Goal: Navigation & Orientation: Find specific page/section

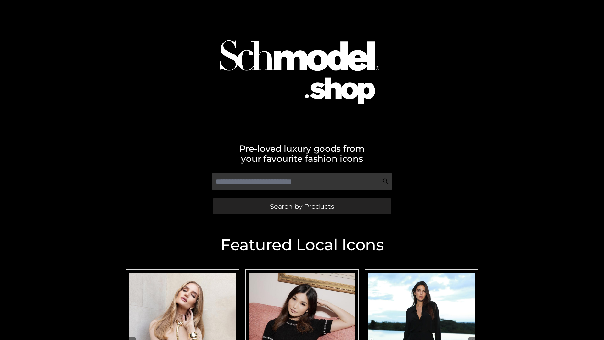
click at [302, 206] on span "Search by Products" at bounding box center [302, 206] width 64 height 7
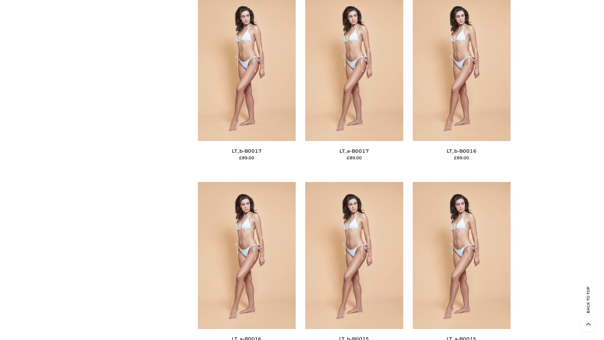
scroll to position [2069, 0]
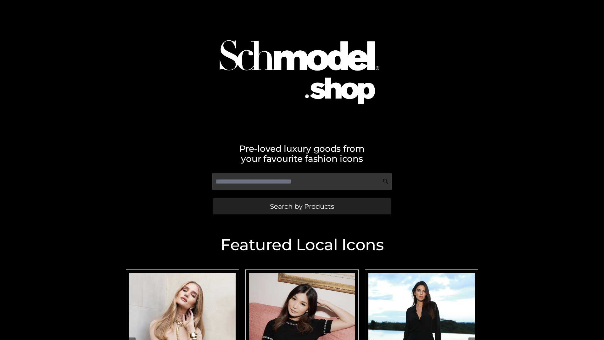
click at [302, 206] on span "Search by Products" at bounding box center [302, 206] width 64 height 7
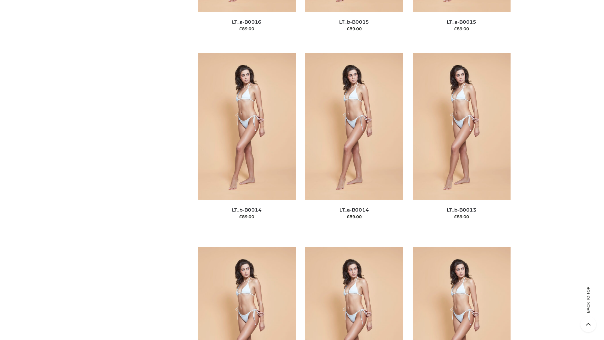
scroll to position [2239, 0]
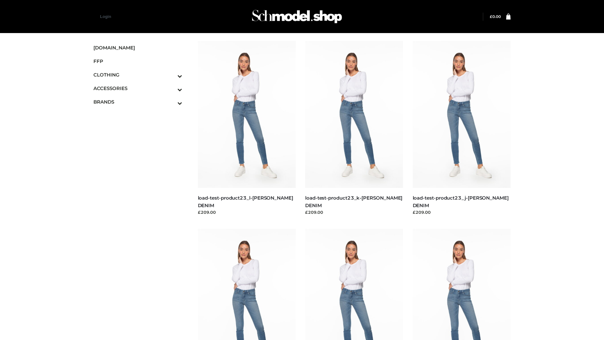
scroll to position [552, 0]
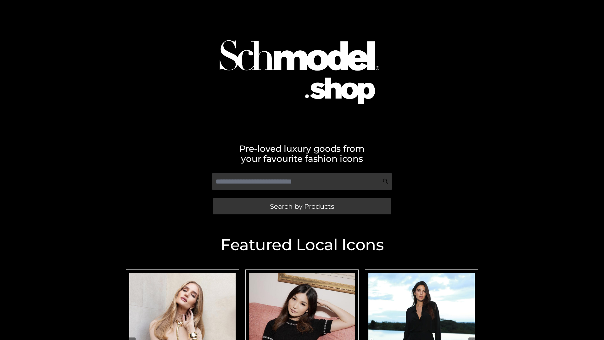
click at [302, 206] on span "Search by Products" at bounding box center [302, 206] width 64 height 7
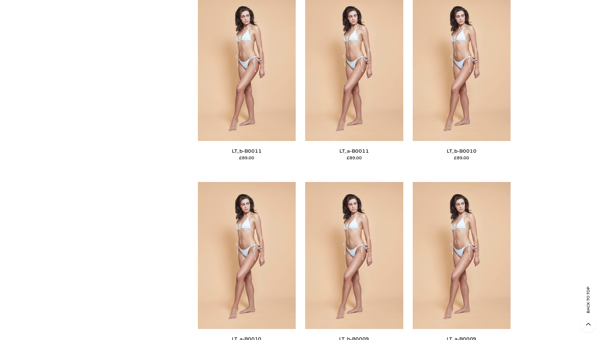
scroll to position [2827, 0]
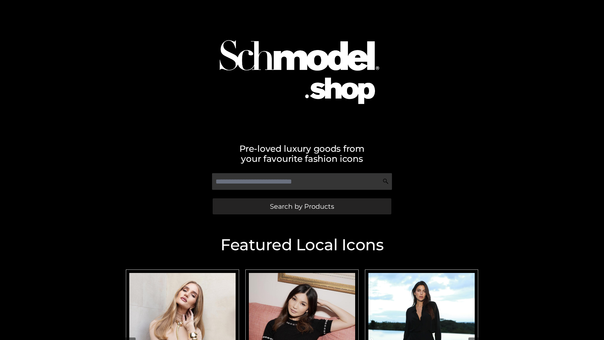
click at [302, 206] on span "Search by Products" at bounding box center [302, 206] width 64 height 7
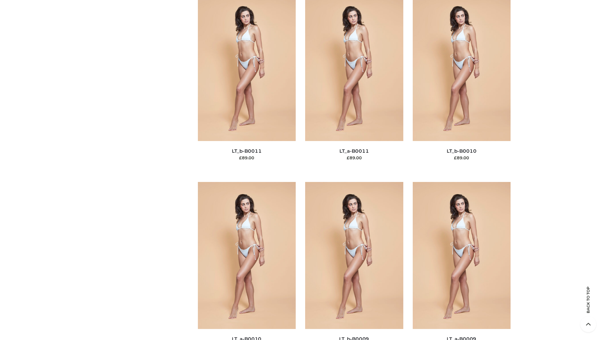
scroll to position [2827, 0]
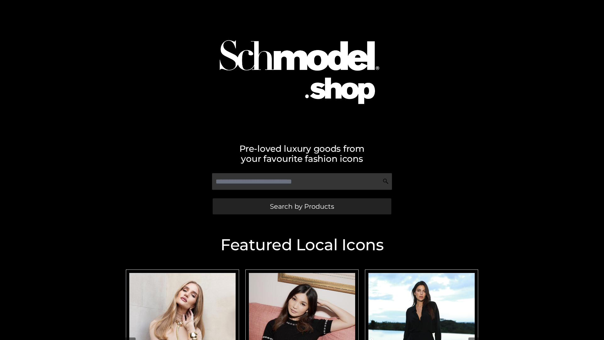
click at [302, 206] on span "Search by Products" at bounding box center [302, 206] width 64 height 7
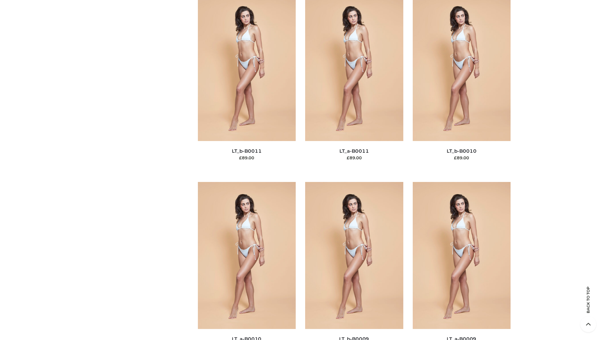
scroll to position [2827, 0]
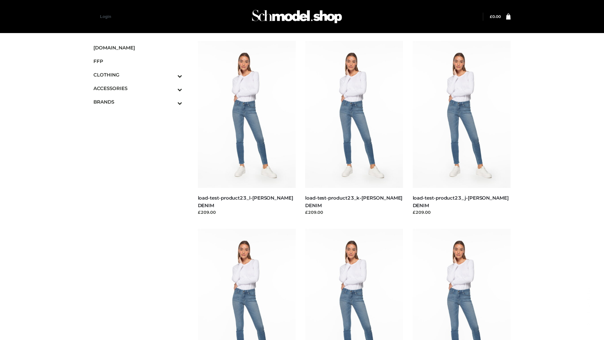
scroll to position [552, 0]
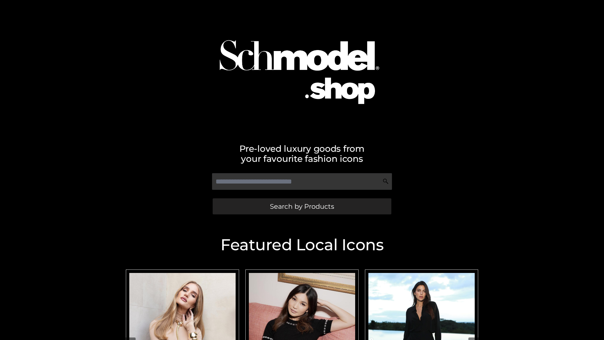
click at [302, 206] on span "Search by Products" at bounding box center [302, 206] width 64 height 7
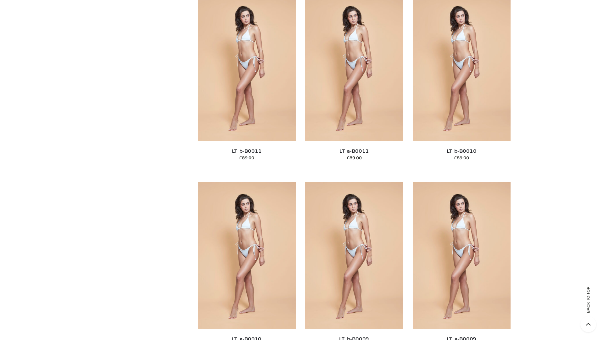
scroll to position [2827, 0]
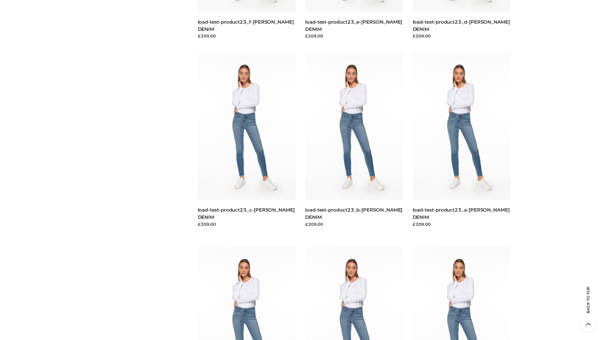
scroll to position [552, 0]
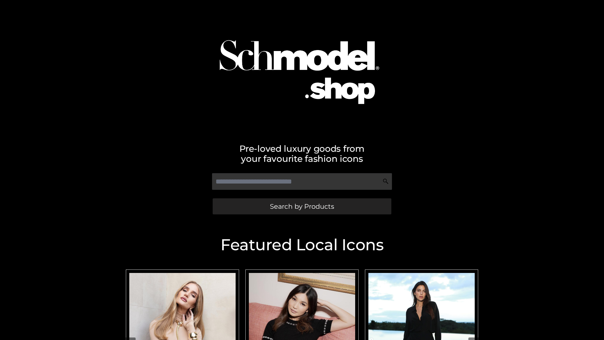
click at [302, 206] on span "Search by Products" at bounding box center [302, 206] width 64 height 7
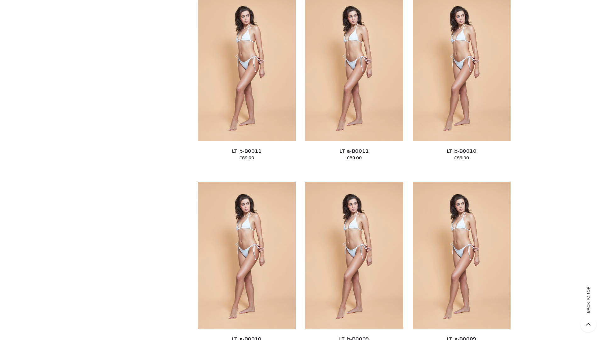
scroll to position [2827, 0]
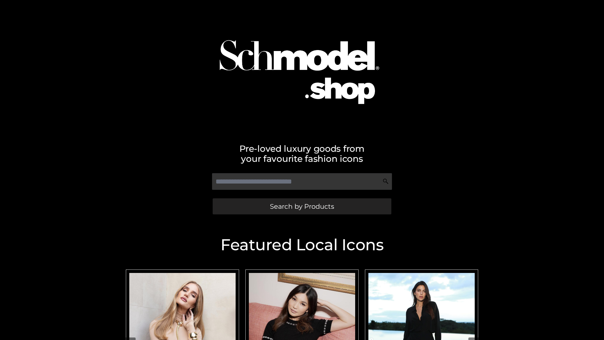
click at [302, 206] on span "Search by Products" at bounding box center [302, 206] width 64 height 7
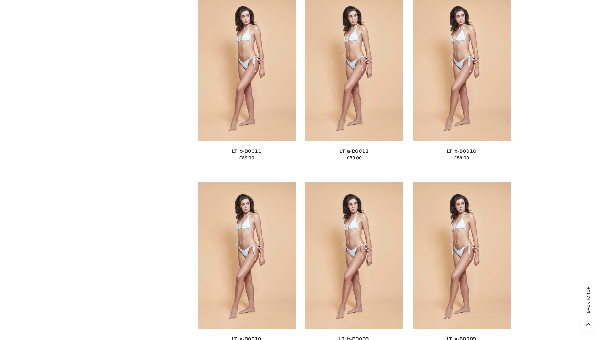
scroll to position [2827, 0]
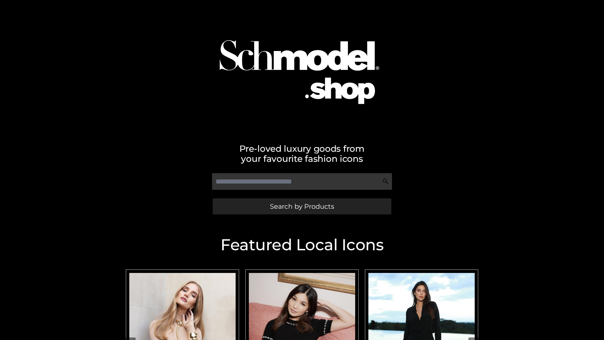
click at [302, 206] on span "Search by Products" at bounding box center [302, 206] width 64 height 7
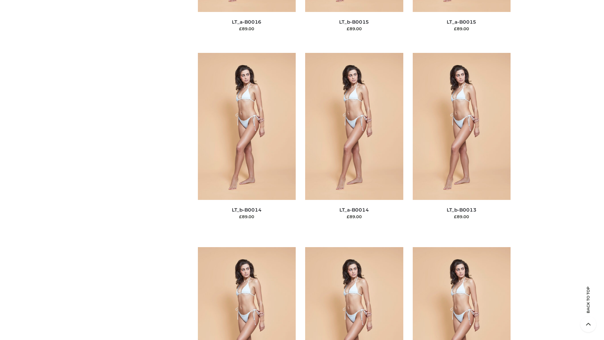
scroll to position [2239, 0]
